Goal: Task Accomplishment & Management: Manage account settings

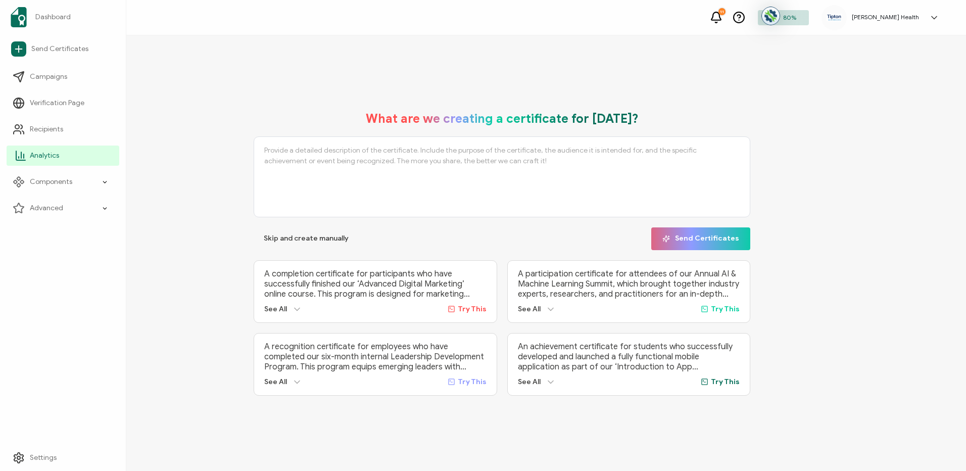
click at [37, 155] on span "Analytics" at bounding box center [44, 156] width 29 height 10
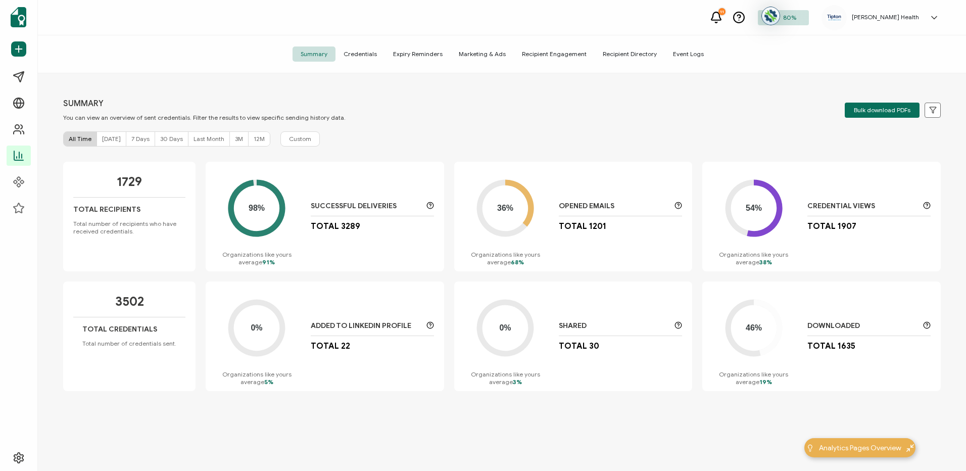
click at [368, 55] on span "Credentials" at bounding box center [360, 53] width 50 height 15
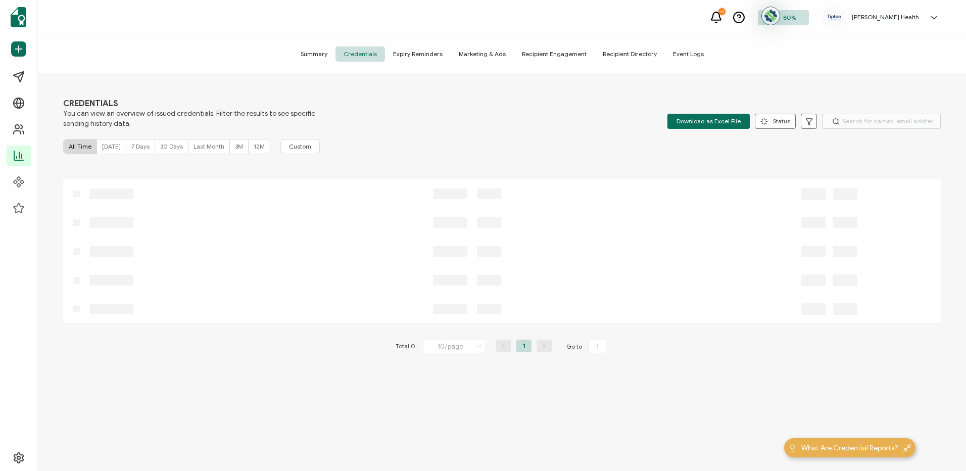
click at [933, 17] on icon at bounding box center [934, 18] width 10 height 10
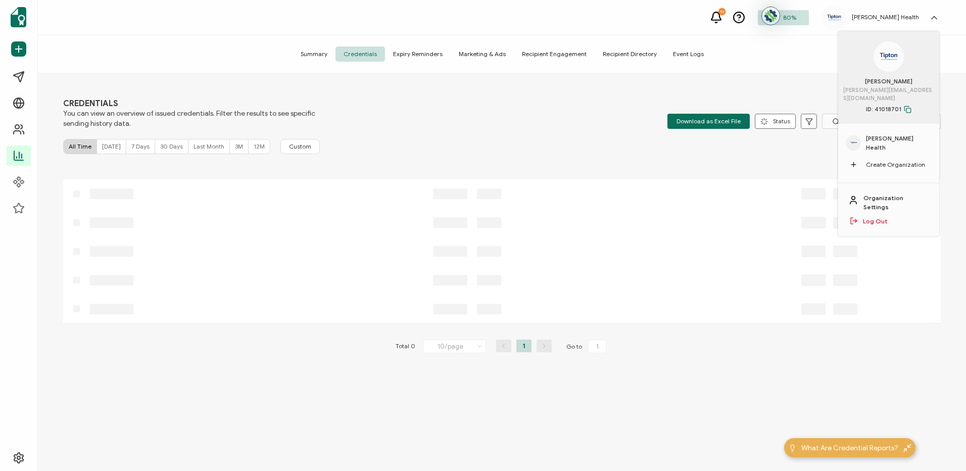
click at [893, 134] on span "Tipton Health" at bounding box center [899, 143] width 66 height 18
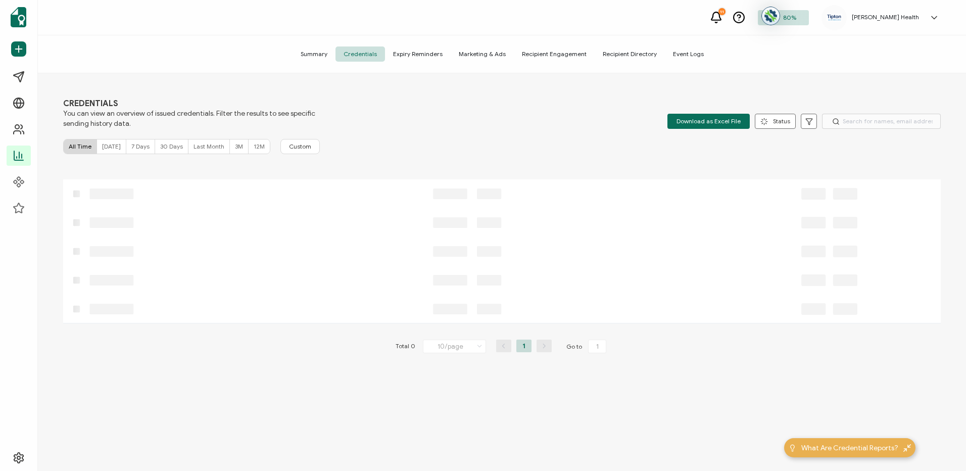
click at [902, 15] on h5 "Tipton Health" at bounding box center [885, 17] width 67 height 7
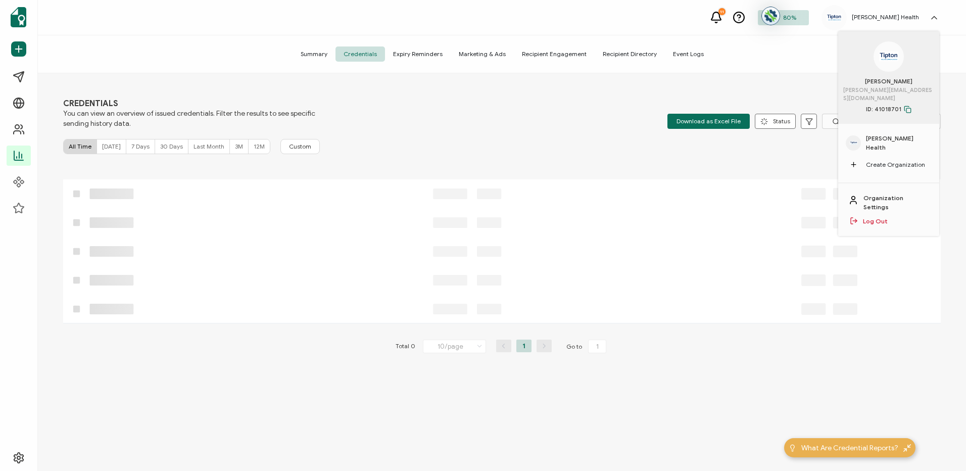
click at [882, 105] on span "ID: 41018701" at bounding box center [888, 109] width 45 height 9
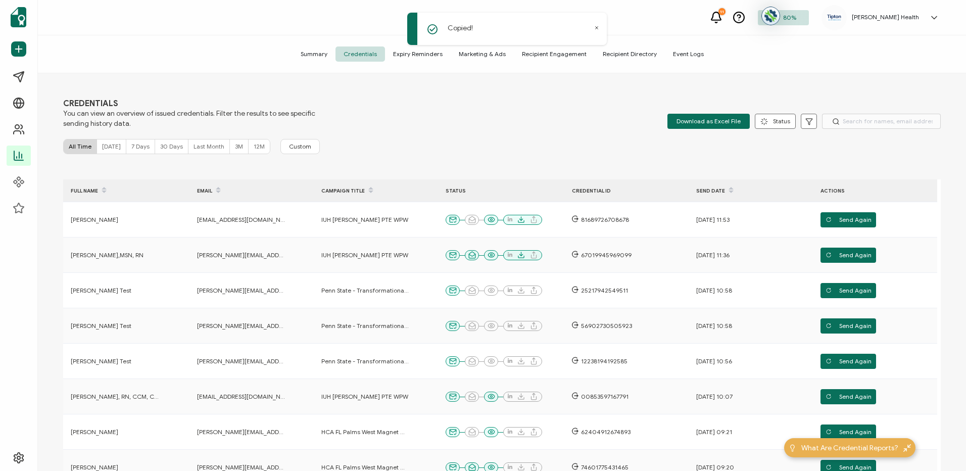
click at [919, 15] on h5 "Tipton Health" at bounding box center [885, 17] width 67 height 7
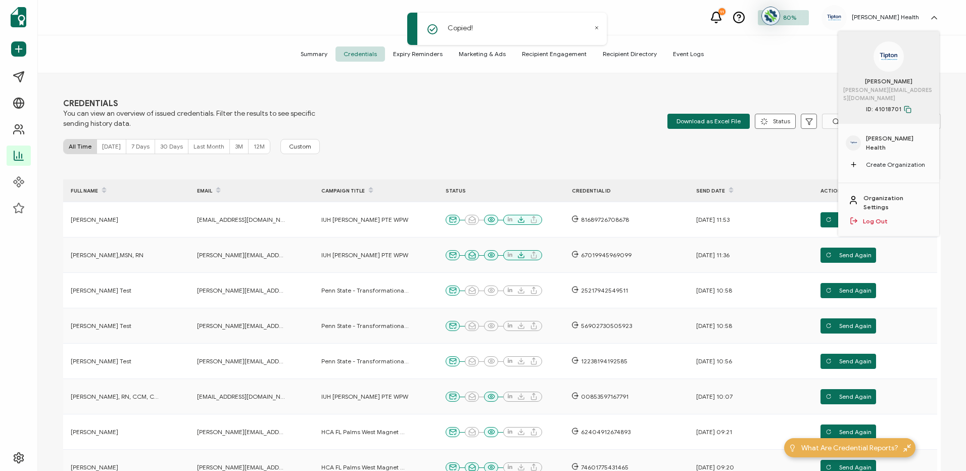
click at [880, 134] on span "Tipton Health" at bounding box center [899, 143] width 66 height 18
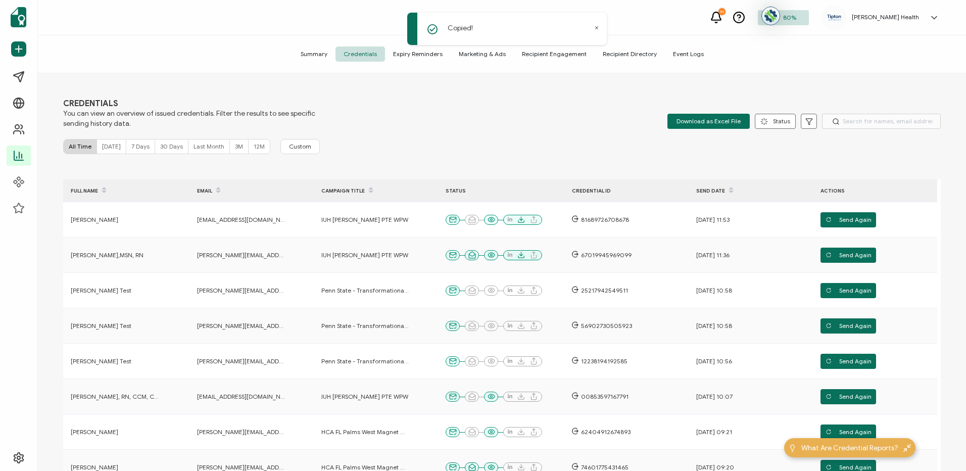
click at [929, 14] on link at bounding box center [931, 18] width 15 height 10
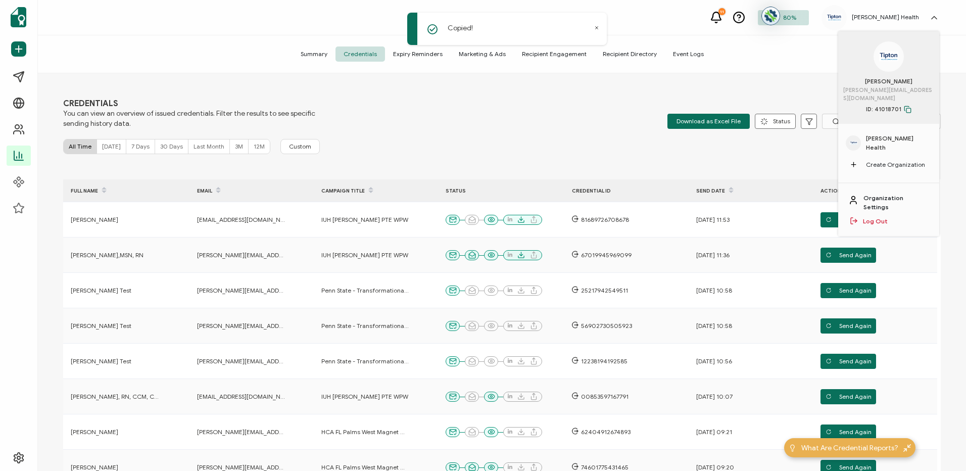
click at [883, 194] on link "Organization Settings" at bounding box center [896, 203] width 66 height 18
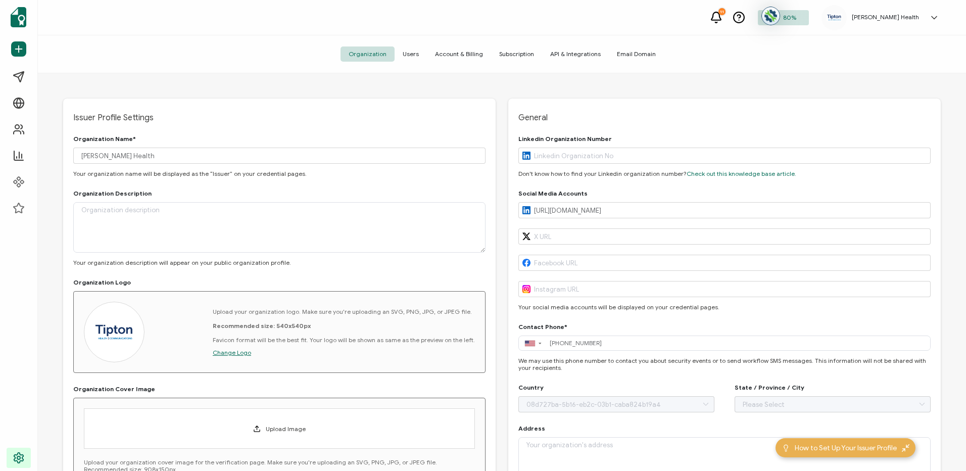
type input "United States"
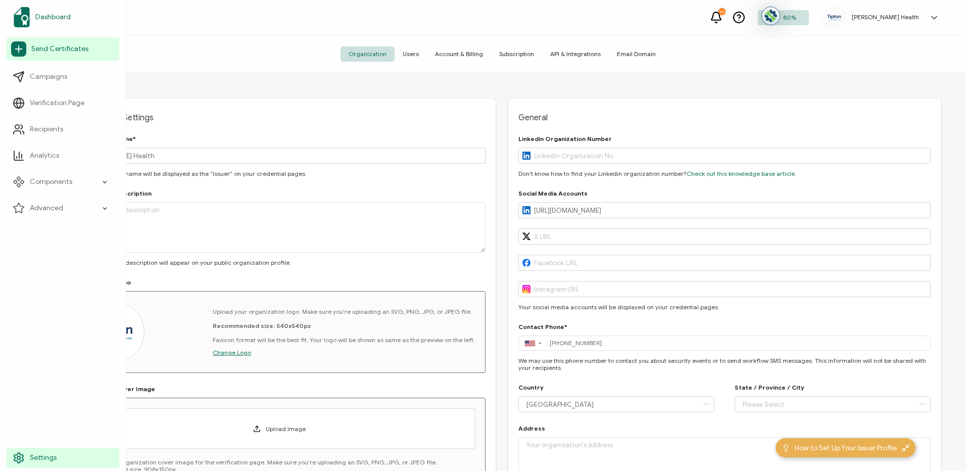
click at [64, 17] on span "Dashboard" at bounding box center [52, 17] width 35 height 10
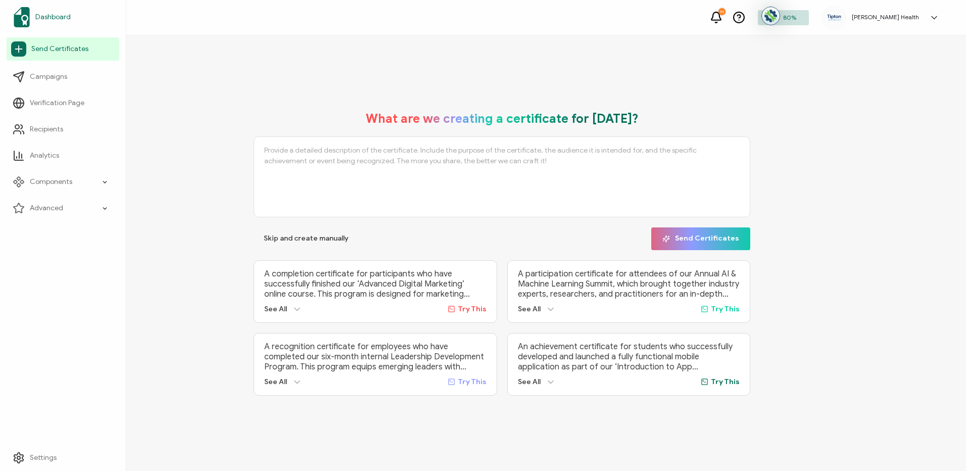
click at [64, 17] on span "Dashboard" at bounding box center [52, 17] width 35 height 10
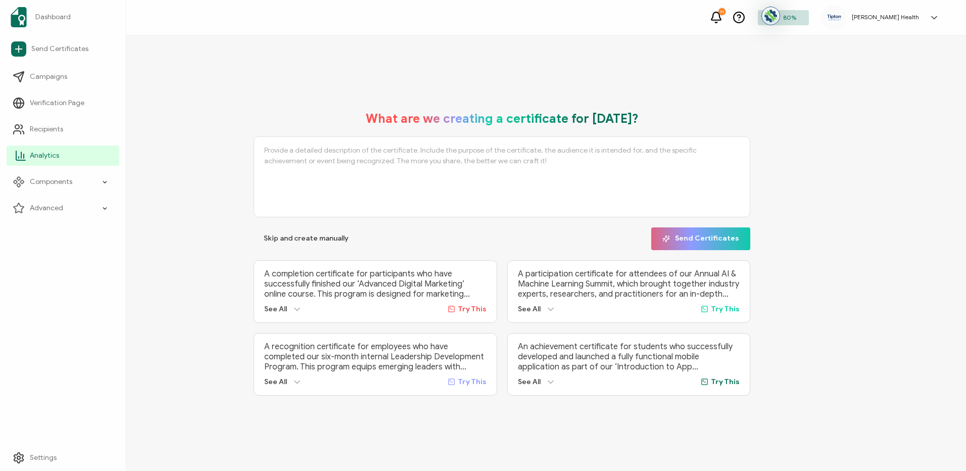
click at [72, 150] on link "Analytics" at bounding box center [63, 156] width 113 height 20
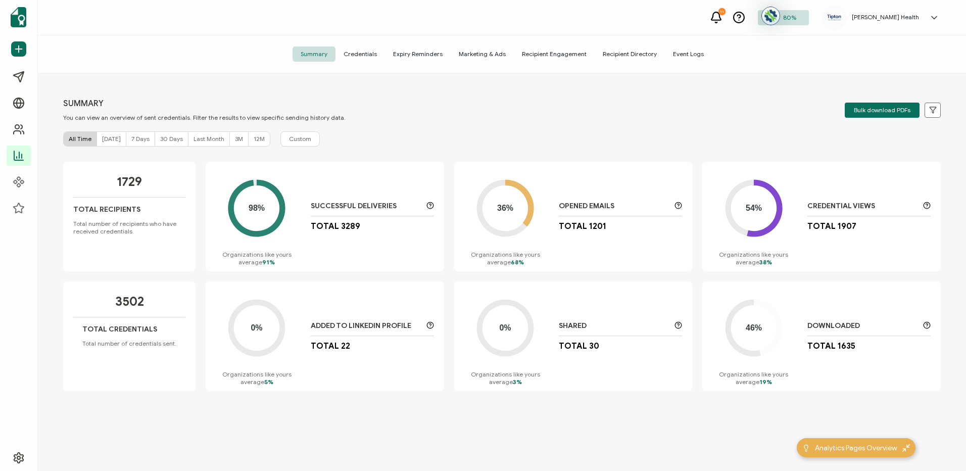
click at [416, 53] on span "Expiry Reminders" at bounding box center [418, 53] width 66 height 15
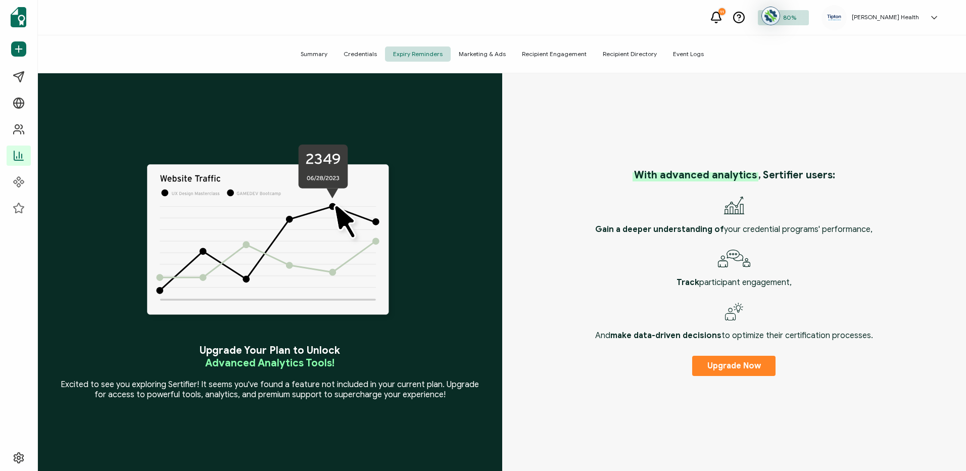
click at [796, 16] on span "80%" at bounding box center [789, 18] width 13 height 8
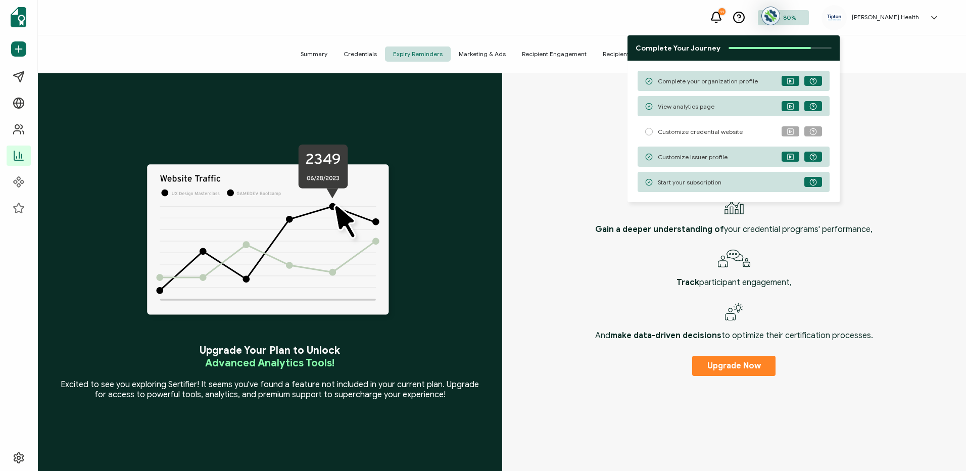
click at [722, 15] on icon at bounding box center [716, 17] width 13 height 13
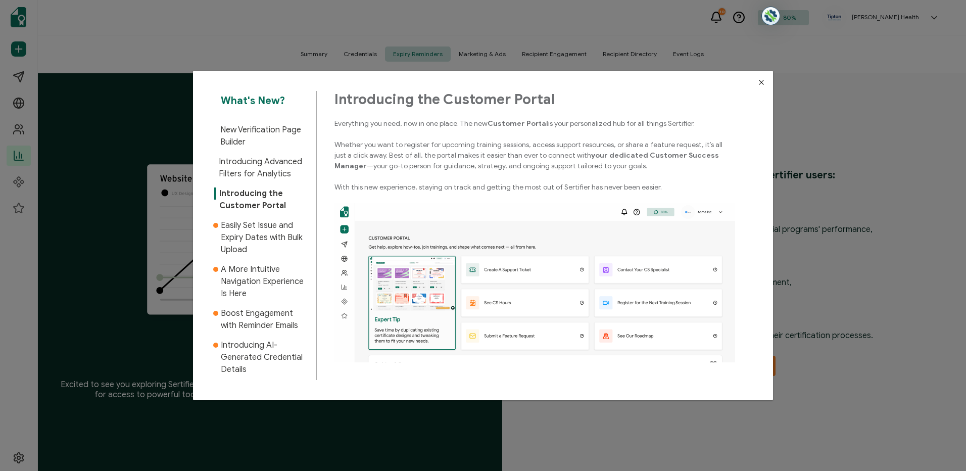
click at [908, 21] on div "What's New? New Verification Page Builder Introducing Advanced Filters for Anal…" at bounding box center [483, 235] width 966 height 471
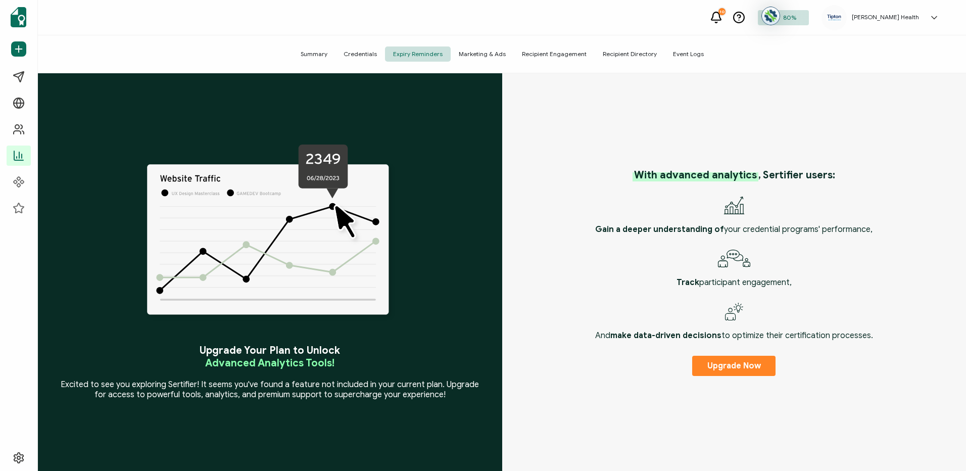
click at [894, 18] on h5 "Tipton Health" at bounding box center [885, 17] width 67 height 7
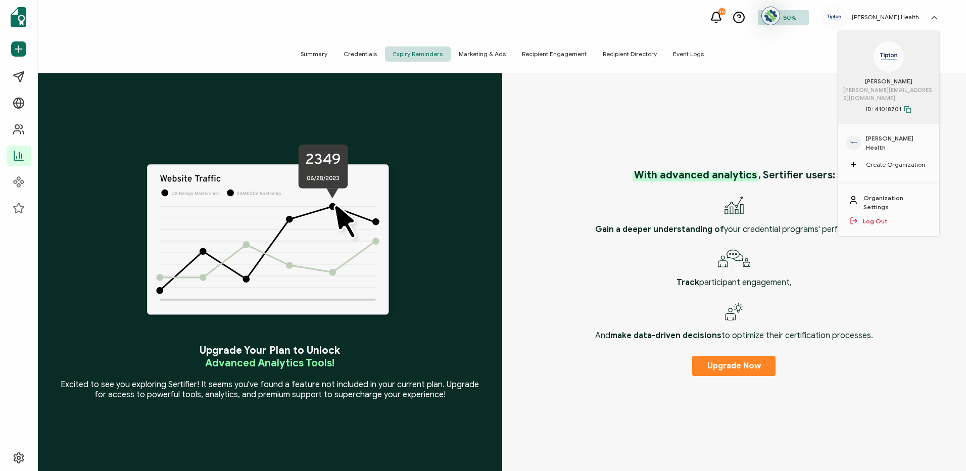
drag, startPoint x: 894, startPoint y: 18, endPoint x: 896, endPoint y: 99, distance: 80.4
click at [896, 105] on span "ID: 41018701" at bounding box center [888, 109] width 45 height 9
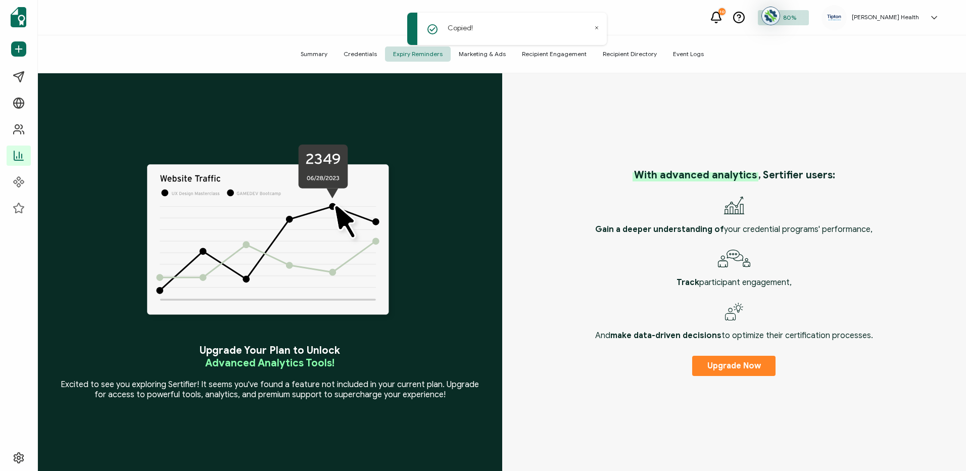
click at [912, 20] on h5 "Tipton Health" at bounding box center [885, 17] width 67 height 7
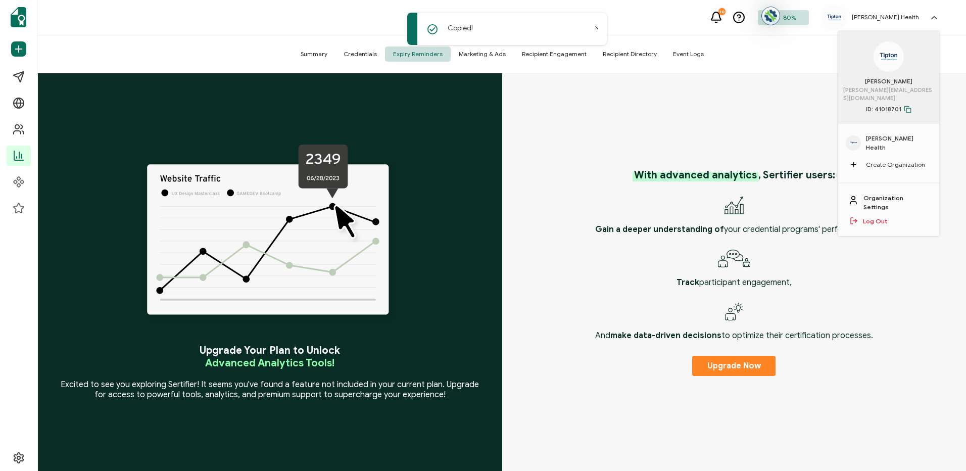
click at [903, 194] on link "Organization Settings" at bounding box center [896, 203] width 66 height 18
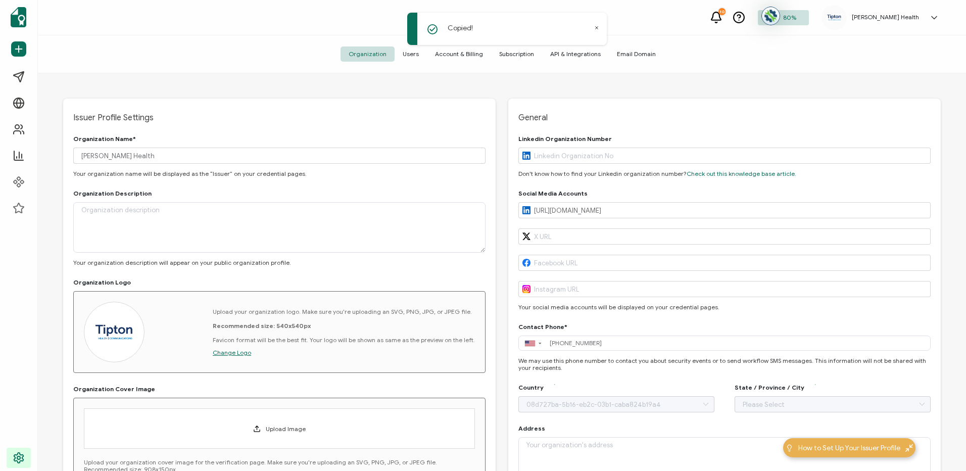
type input "United States"
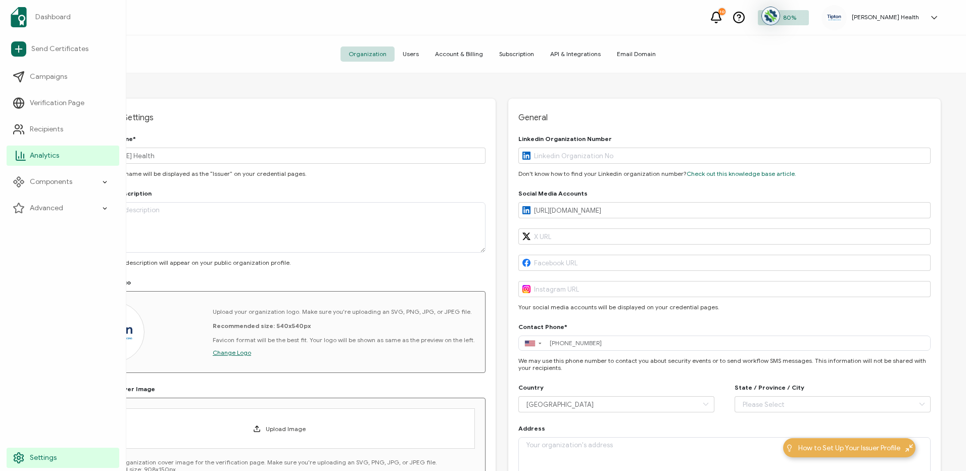
click at [19, 155] on icon at bounding box center [21, 156] width 12 height 12
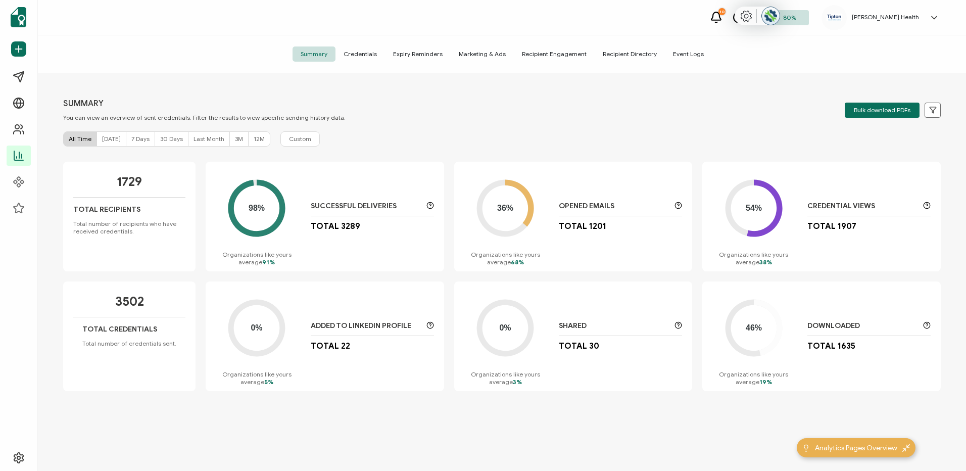
click at [770, 16] on img at bounding box center [770, 16] width 19 height 19
click at [496, 87] on div "SUMMARY You can view an overview of sent credentials. Filter the results to vie…" at bounding box center [502, 273] width 928 height 400
click at [415, 55] on span "Expiry Reminders" at bounding box center [418, 53] width 66 height 15
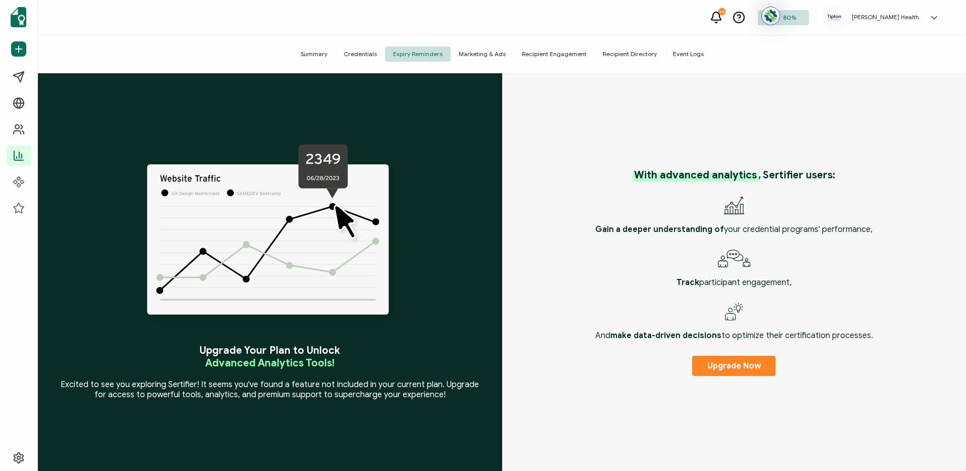
click at [541, 55] on span "Recipient Engagement" at bounding box center [554, 53] width 81 height 15
click at [620, 52] on span "Recipient Directory" at bounding box center [630, 53] width 70 height 15
click at [620, 53] on span "Recipient Directory" at bounding box center [630, 53] width 70 height 15
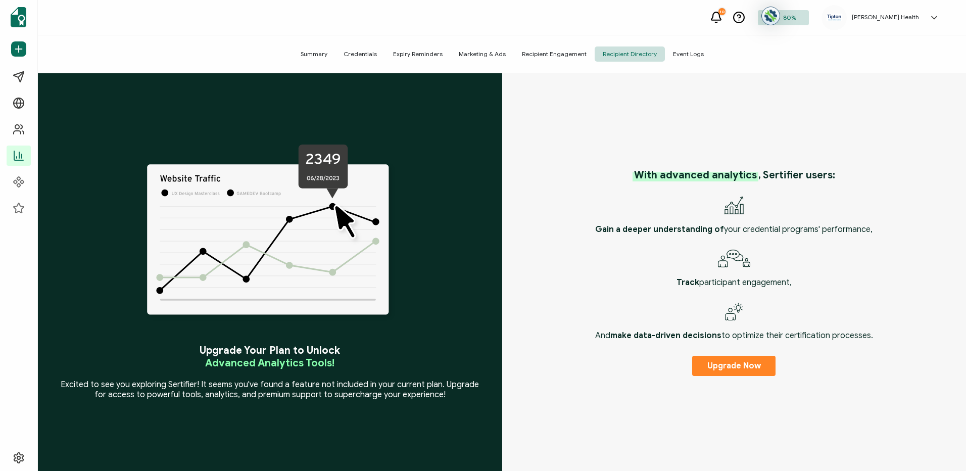
click at [687, 53] on span "Event Logs" at bounding box center [688, 53] width 47 height 15
click at [684, 53] on span "Event Logs" at bounding box center [688, 53] width 47 height 15
click at [328, 54] on span "Summary" at bounding box center [314, 53] width 43 height 15
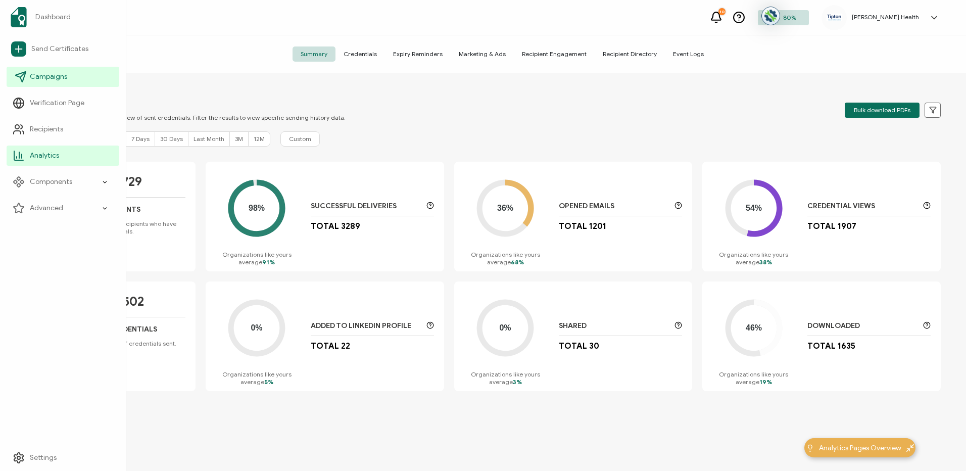
click at [58, 83] on link "Campaigns" at bounding box center [63, 77] width 113 height 20
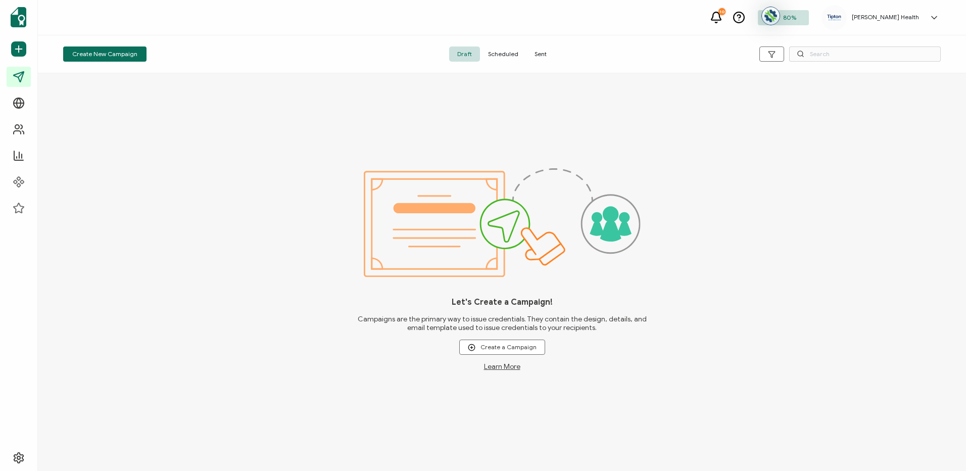
click at [532, 54] on span "Sent" at bounding box center [540, 53] width 28 height 15
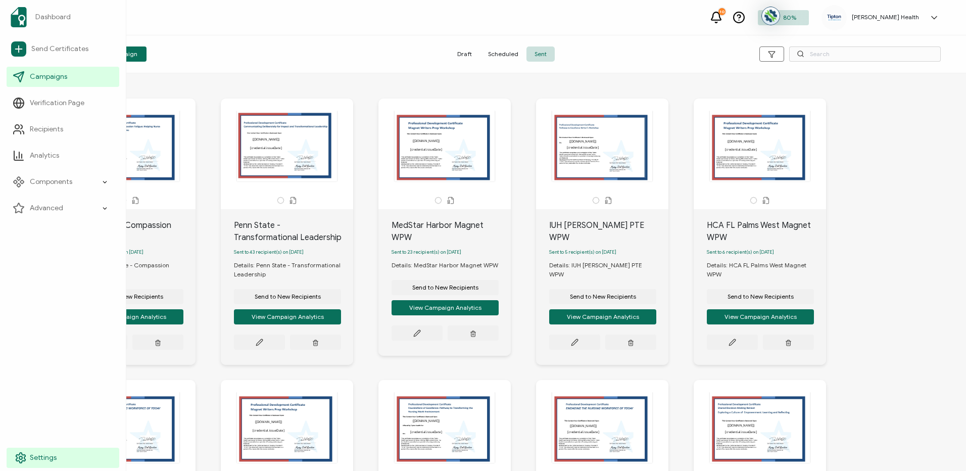
click at [36, 461] on span "Settings" at bounding box center [43, 458] width 27 height 10
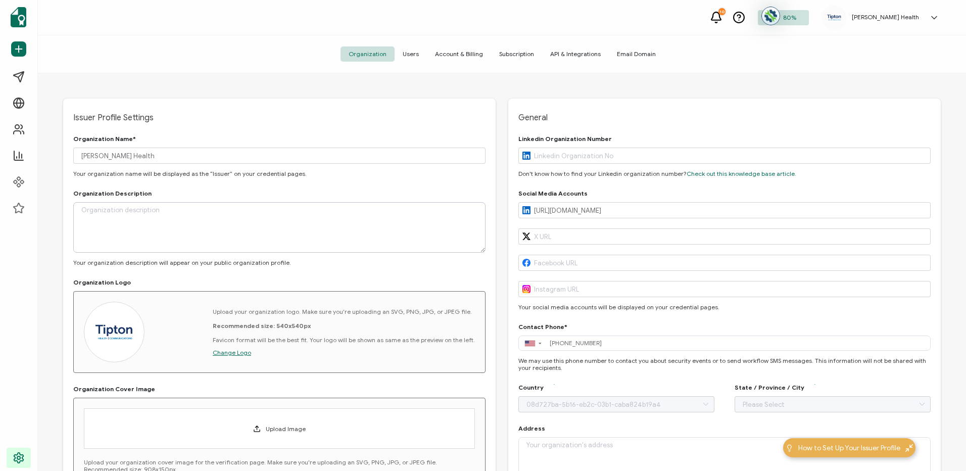
type input "United States"
